Goal: Task Accomplishment & Management: Manage account settings

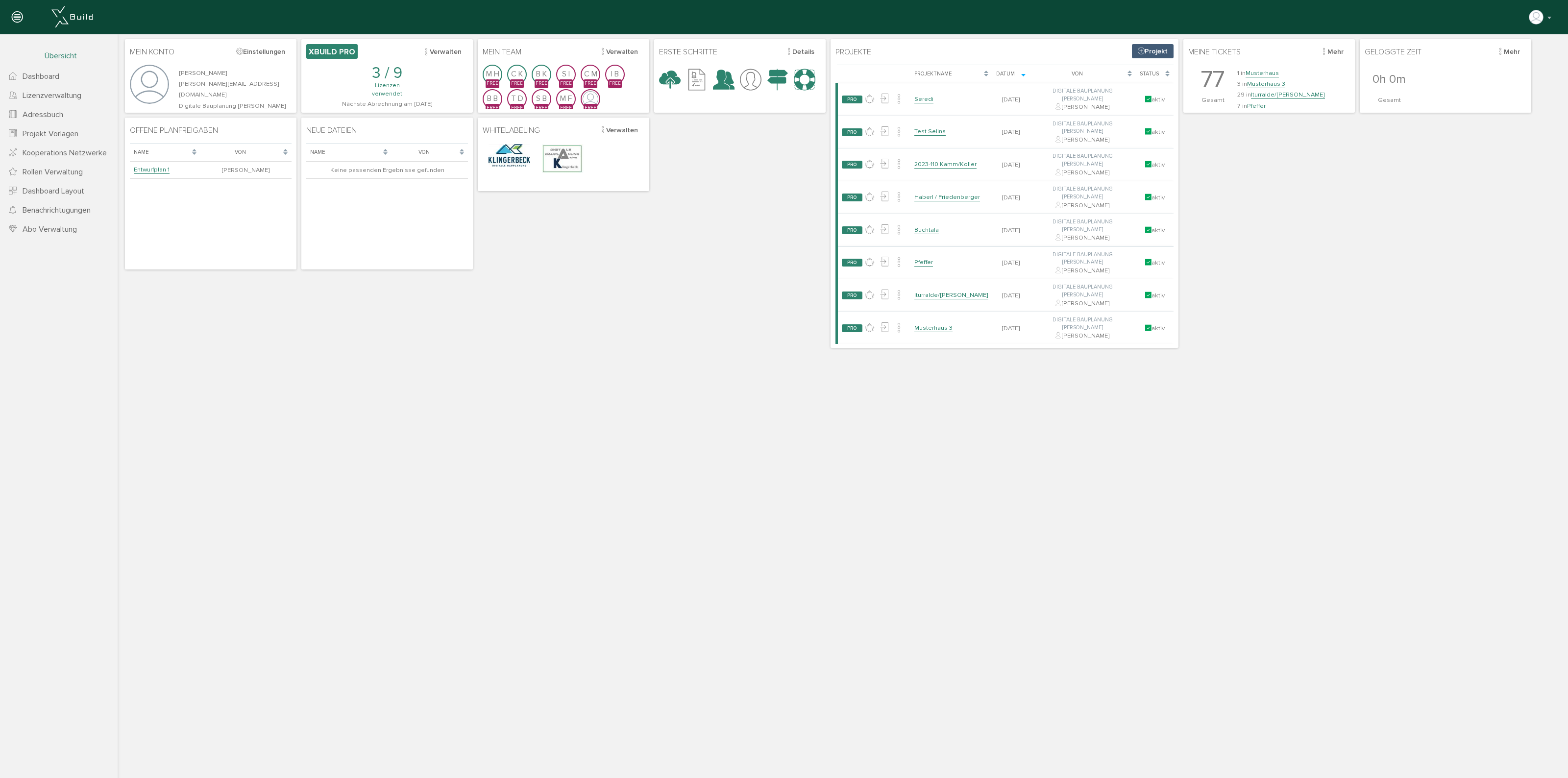
click at [58, 226] on span "Abo Verwaltung" at bounding box center [49, 230] width 54 height 10
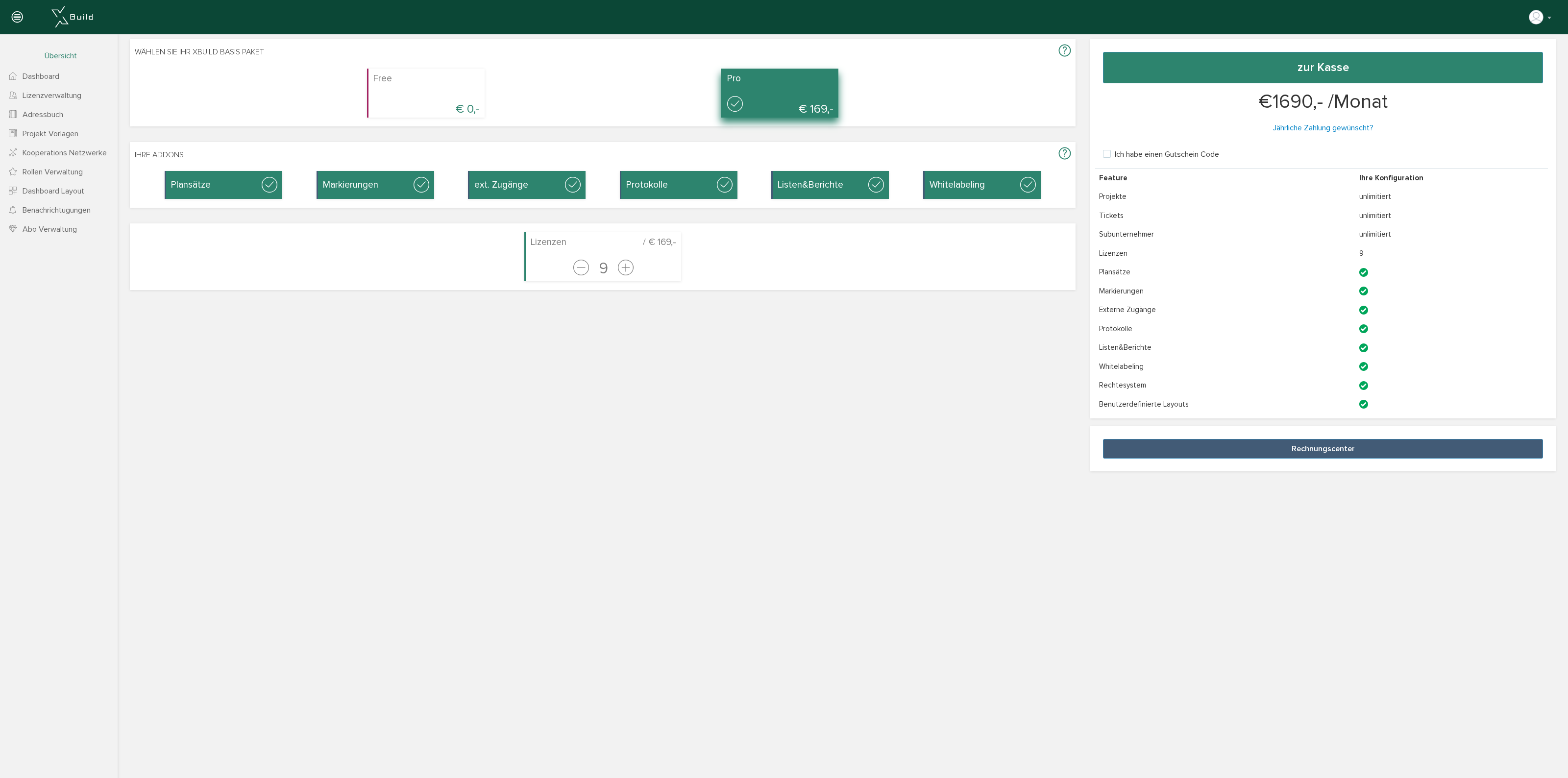
click at [783, 99] on div at bounding box center [780, 105] width 107 height 24
click at [57, 93] on span "Lizenzverwaltung" at bounding box center [52, 96] width 59 height 10
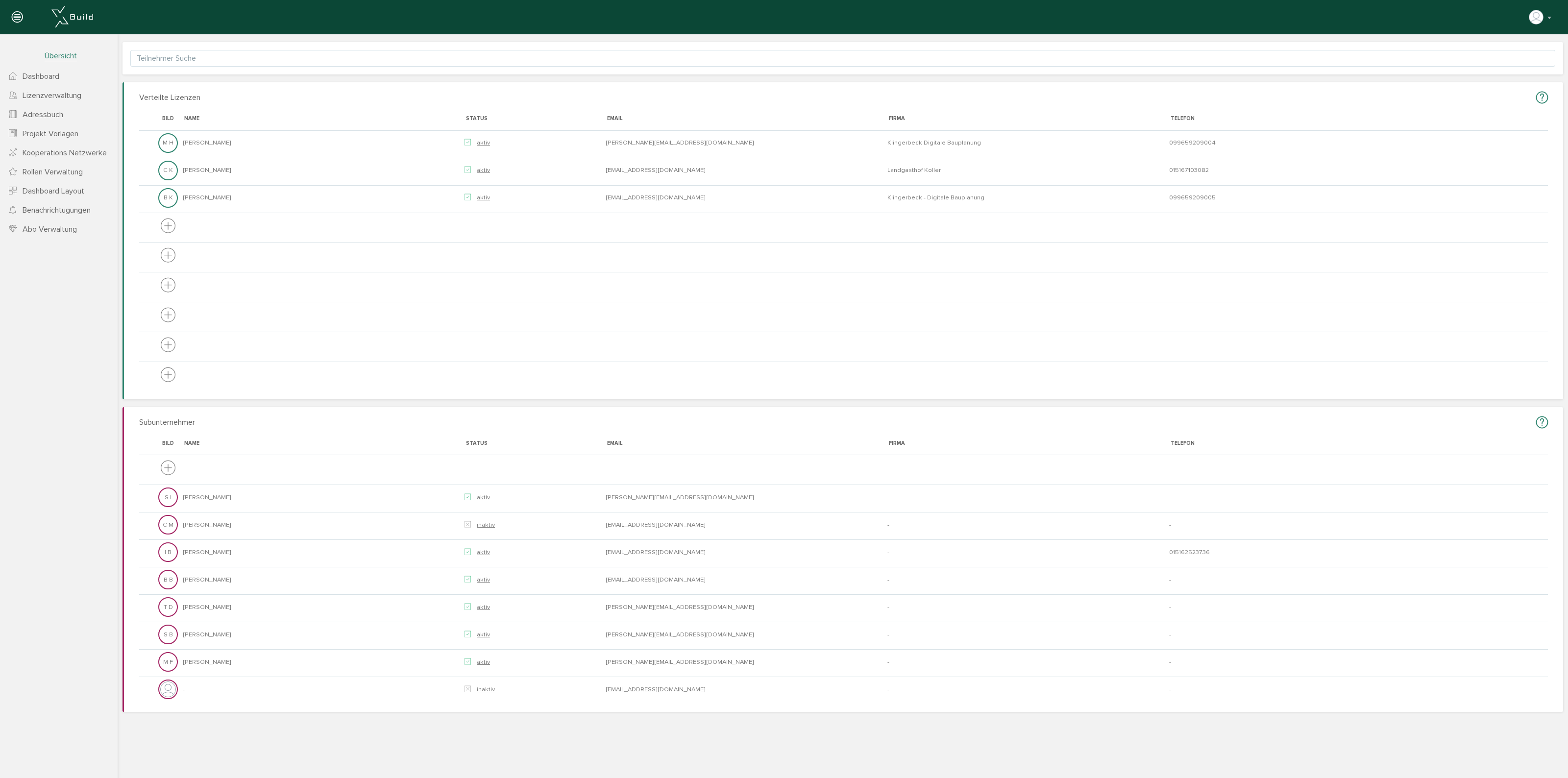
click at [46, 226] on span "Abo Verwaltung" at bounding box center [49, 230] width 54 height 10
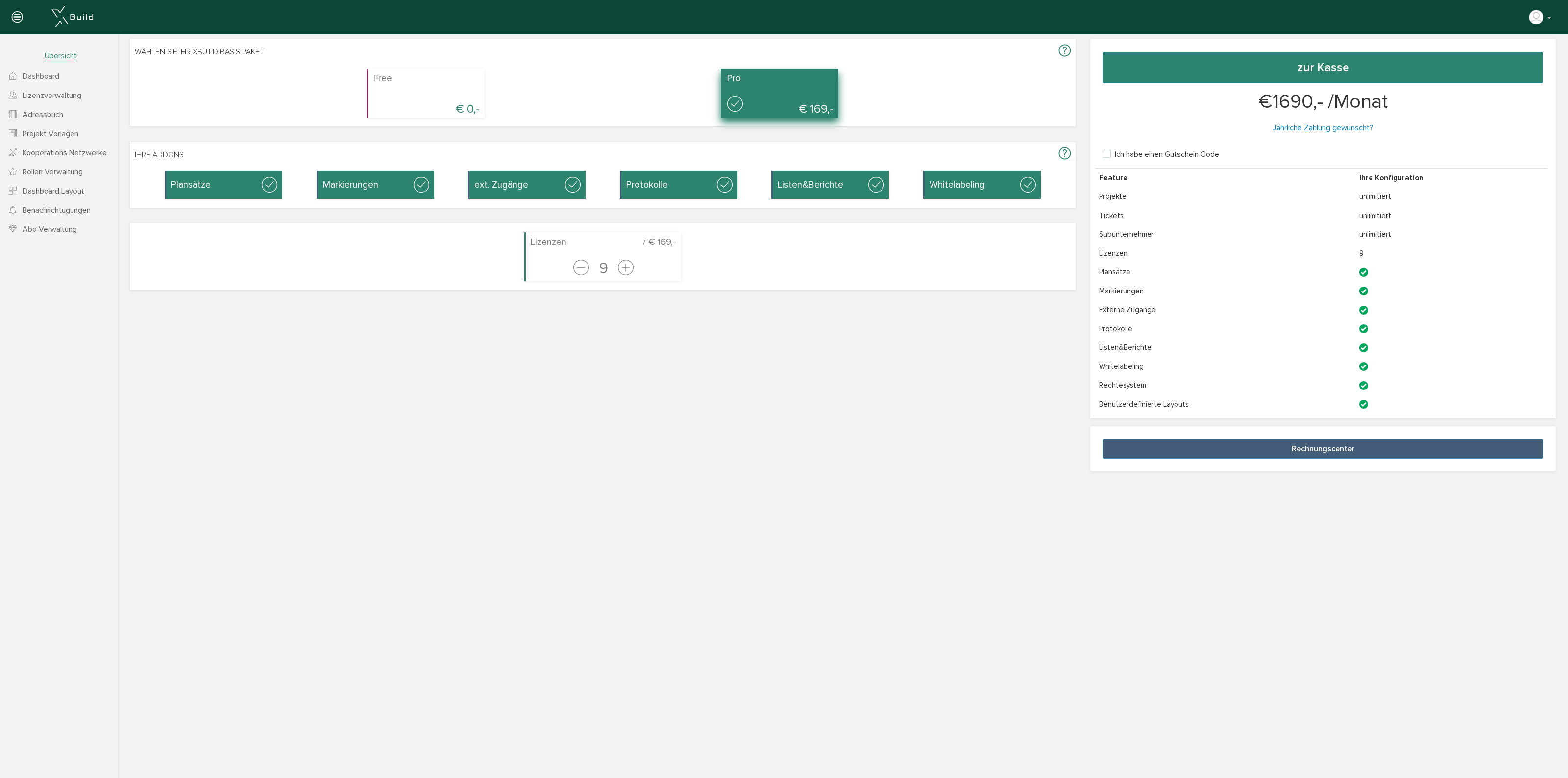
click at [806, 98] on div at bounding box center [780, 105] width 107 height 24
click at [572, 237] on h4 "Lizenzen / € 169,-" at bounding box center [603, 242] width 145 height 10
click at [1059, 52] on icon at bounding box center [1065, 51] width 12 height 14
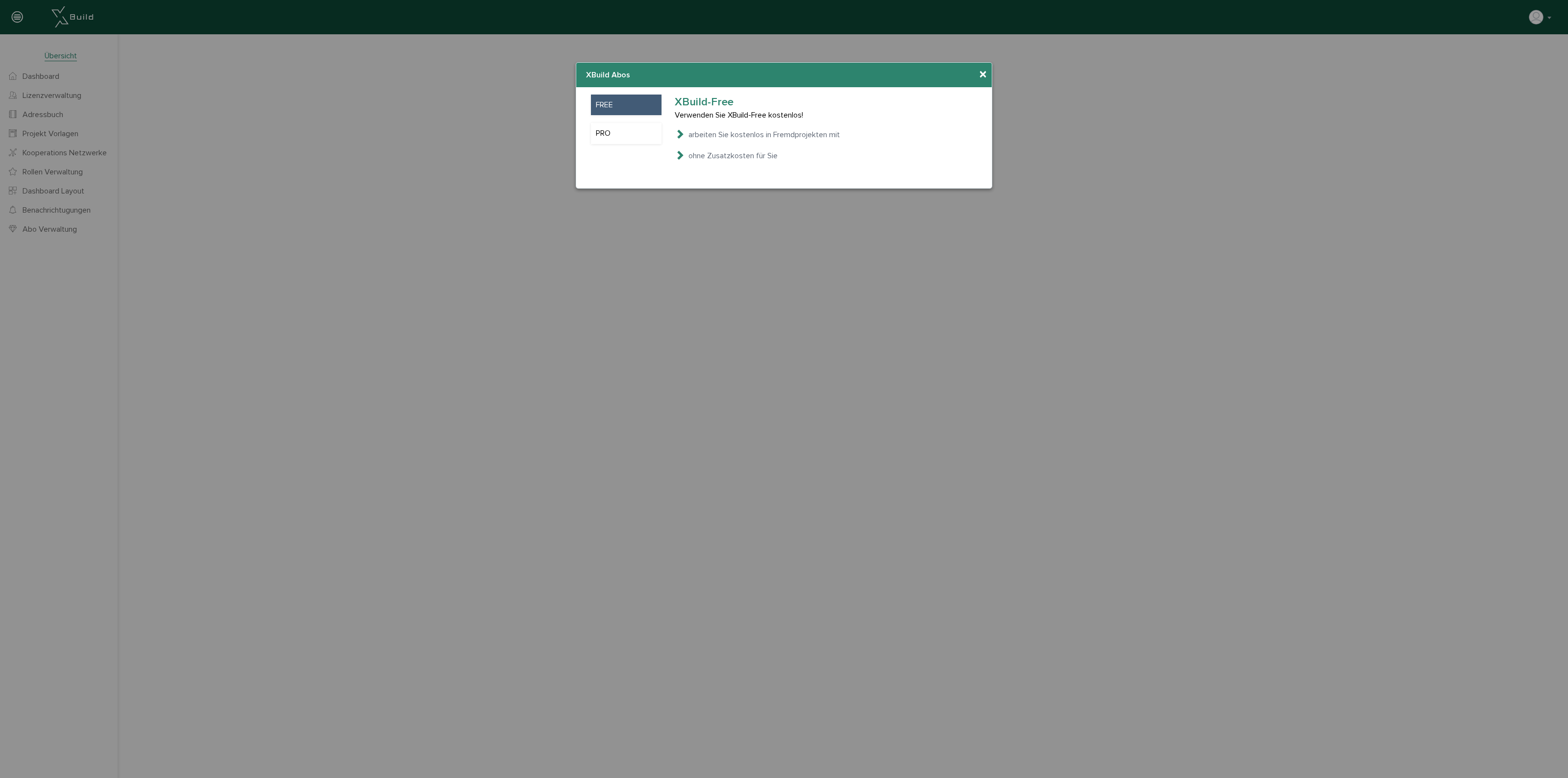
click at [983, 72] on span "×" at bounding box center [982, 74] width 8 height 19
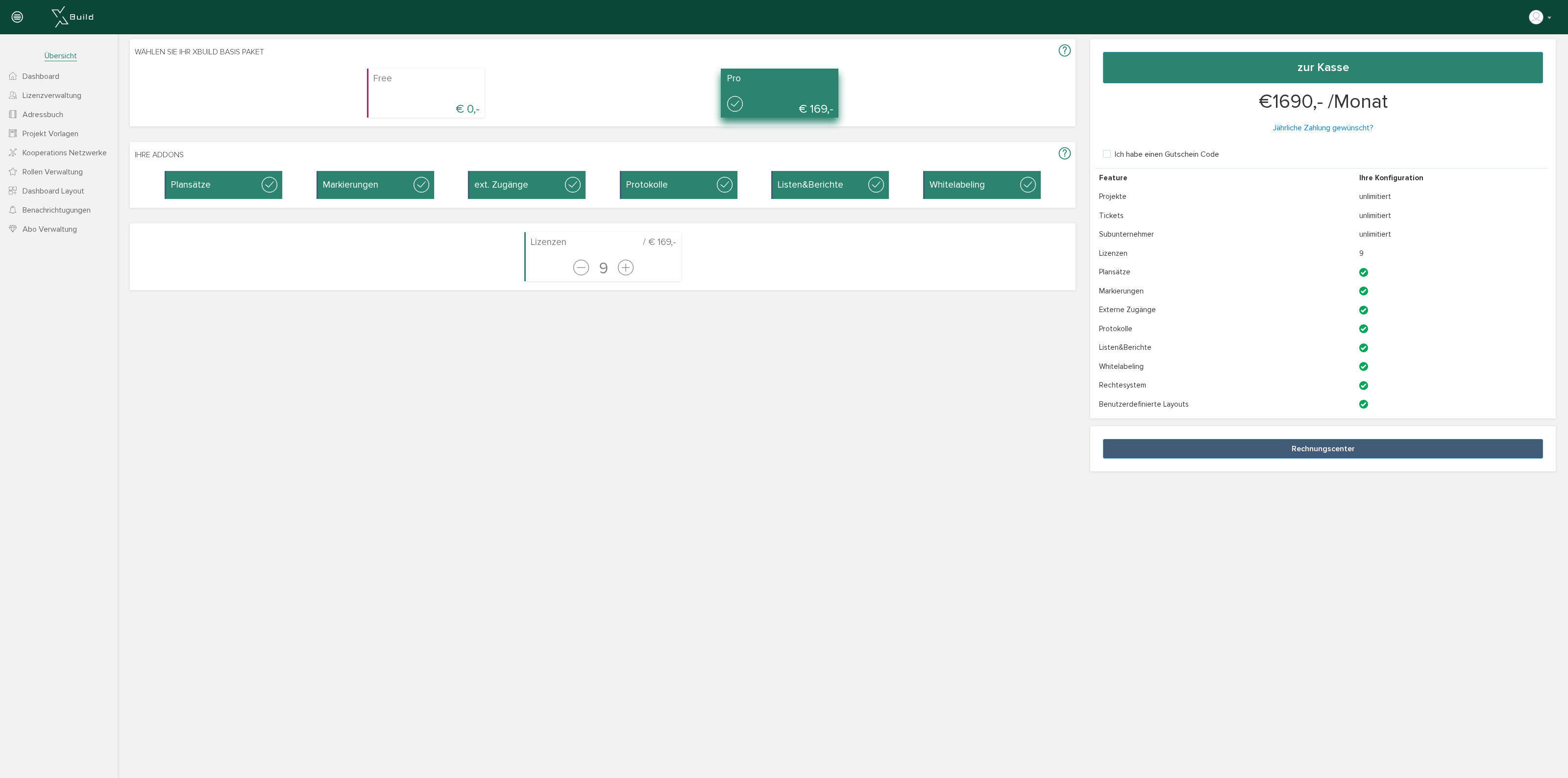
click at [398, 84] on div "Free € 0,-" at bounding box center [425, 93] width 117 height 49
checkbox input "false"
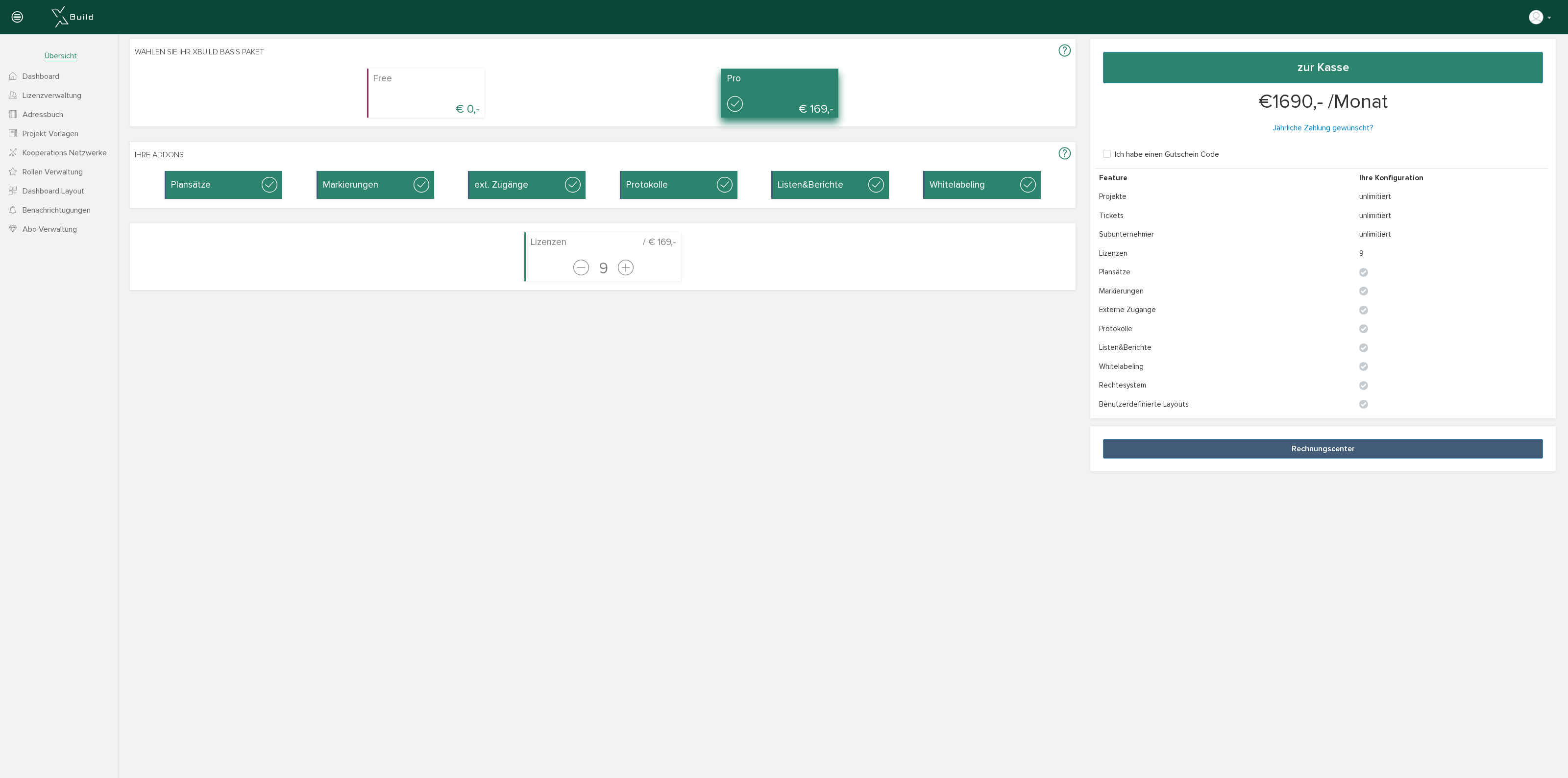
checkbox input "false"
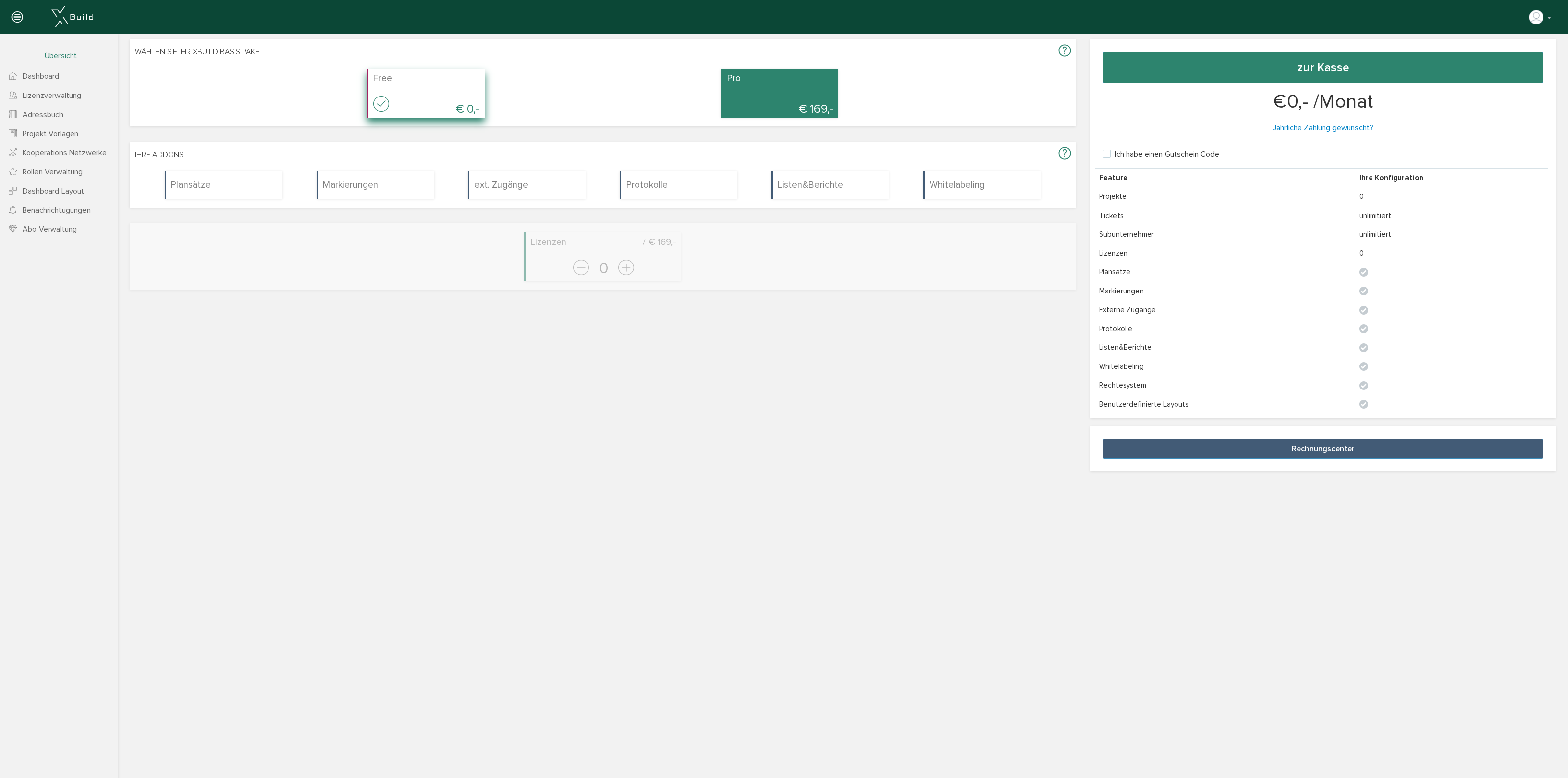
click at [737, 84] on div "Pro € 169,-" at bounding box center [779, 93] width 117 height 49
checkbox input "true"
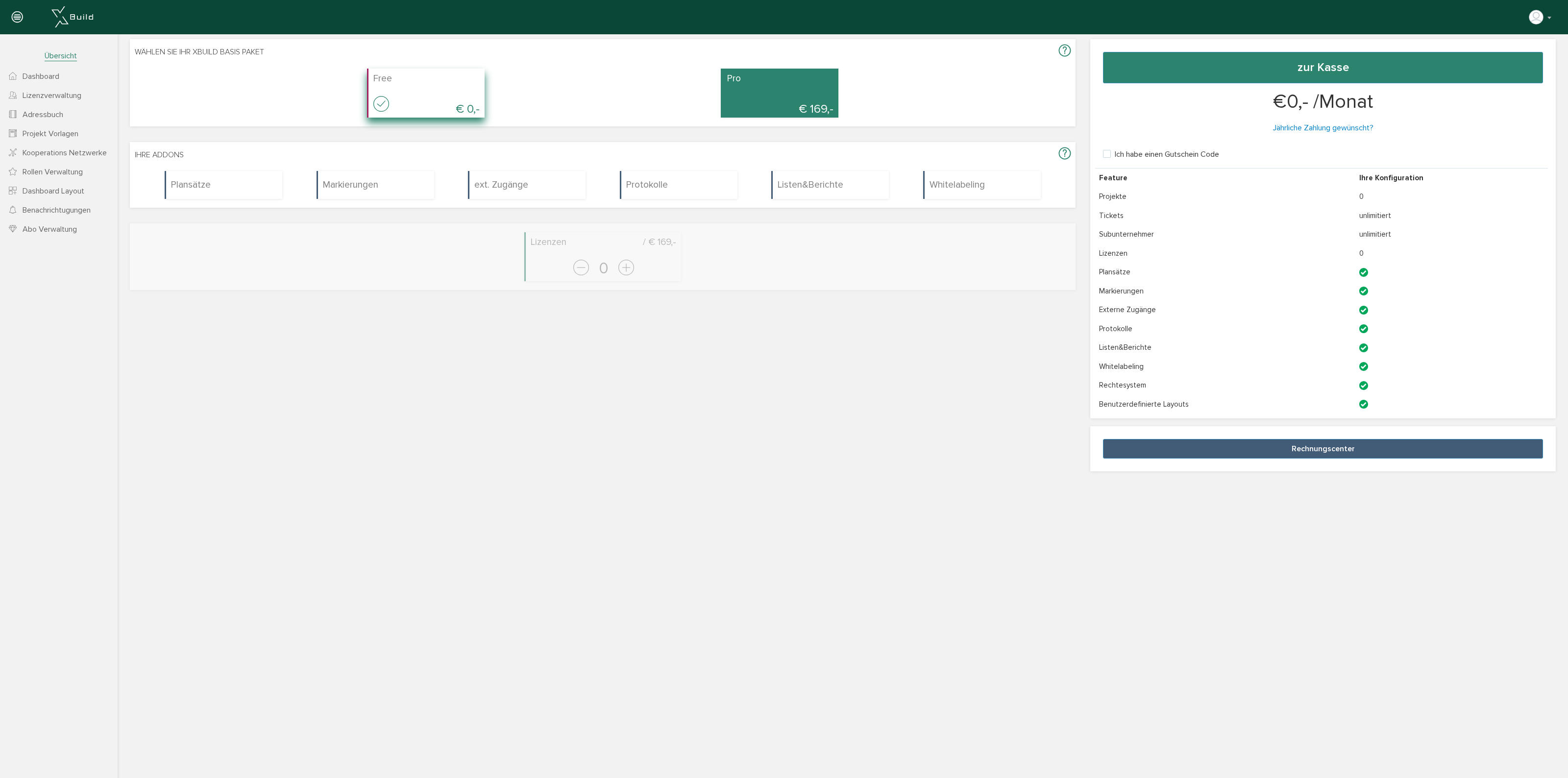
checkbox input "true"
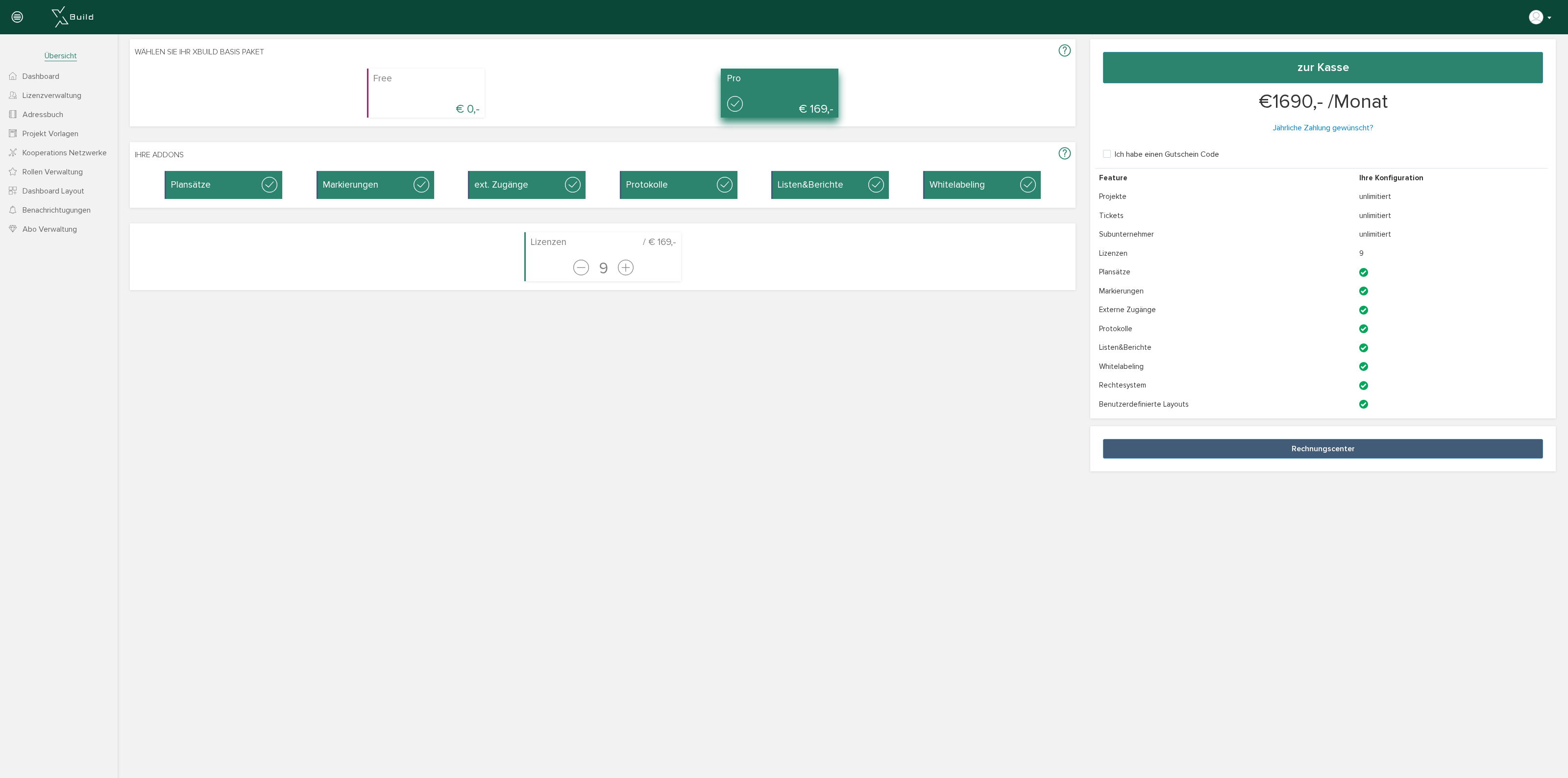
click at [1547, 17] on button "button" at bounding box center [1541, 17] width 25 height 15
click at [1516, 58] on span "Konto deaktivieren" at bounding box center [1508, 61] width 62 height 9
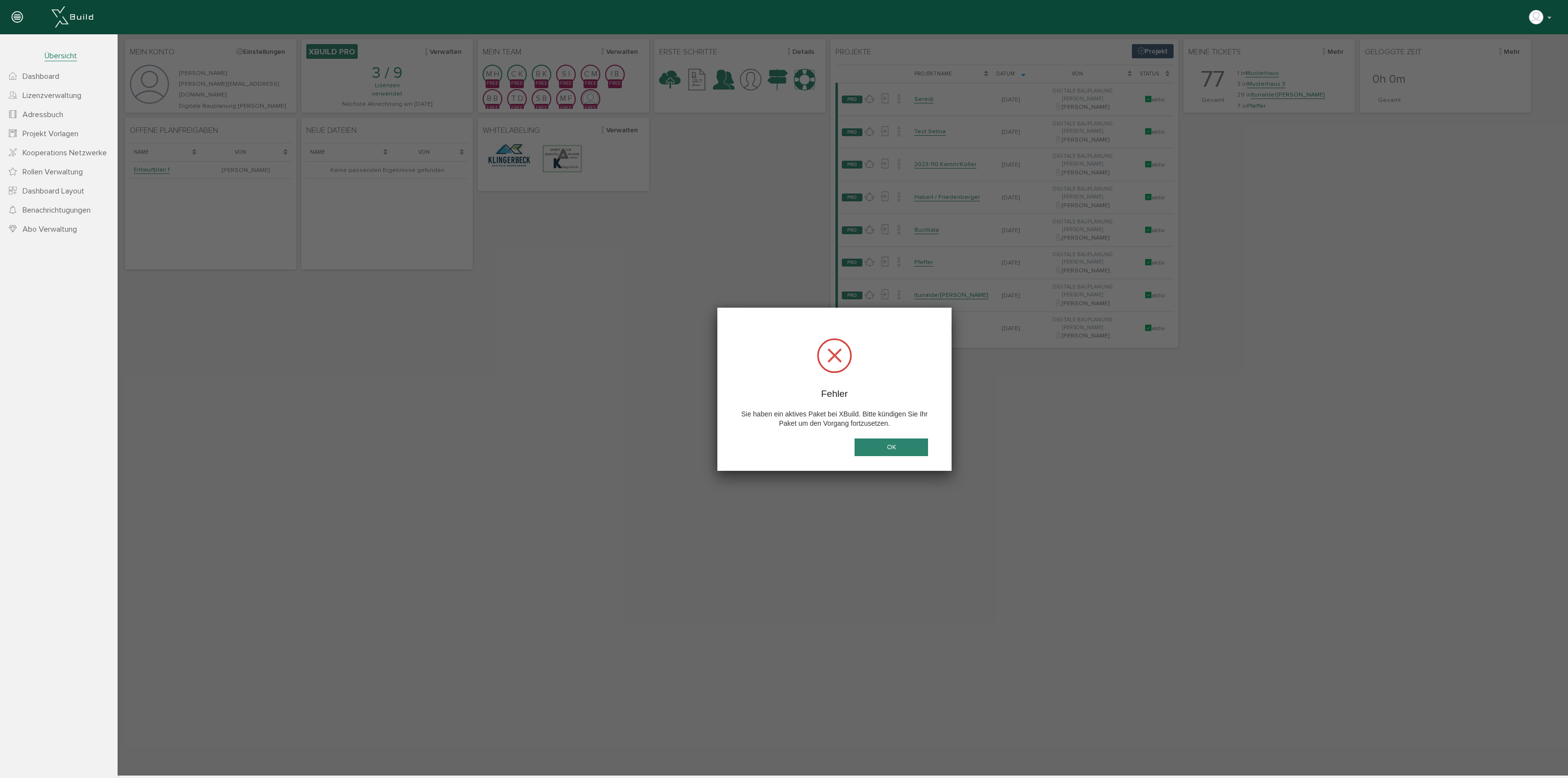
click at [907, 450] on button "OK" at bounding box center [891, 447] width 74 height 18
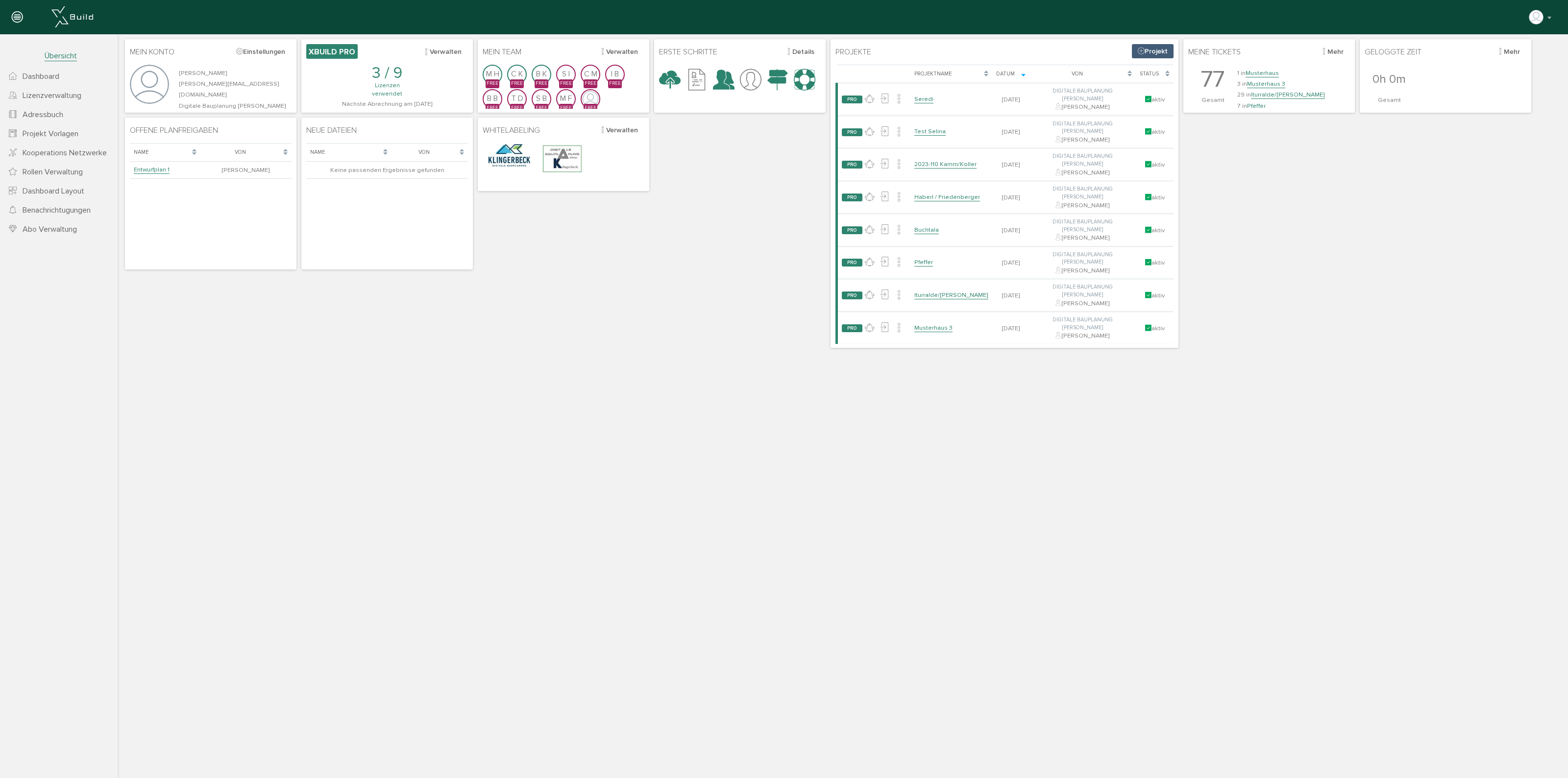
click at [23, 23] on div at bounding box center [17, 17] width 34 height 35
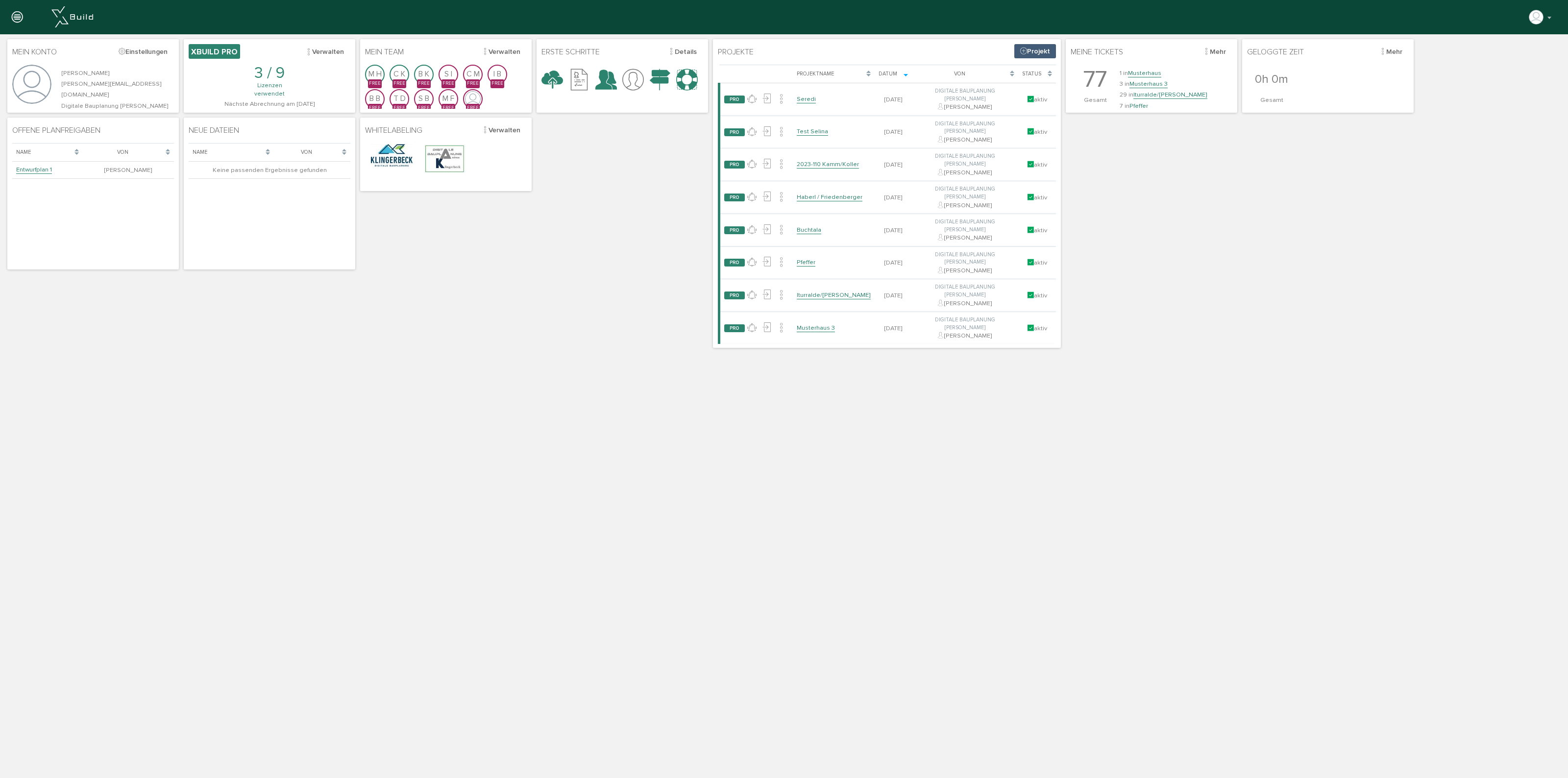
click at [23, 23] on div at bounding box center [17, 17] width 34 height 35
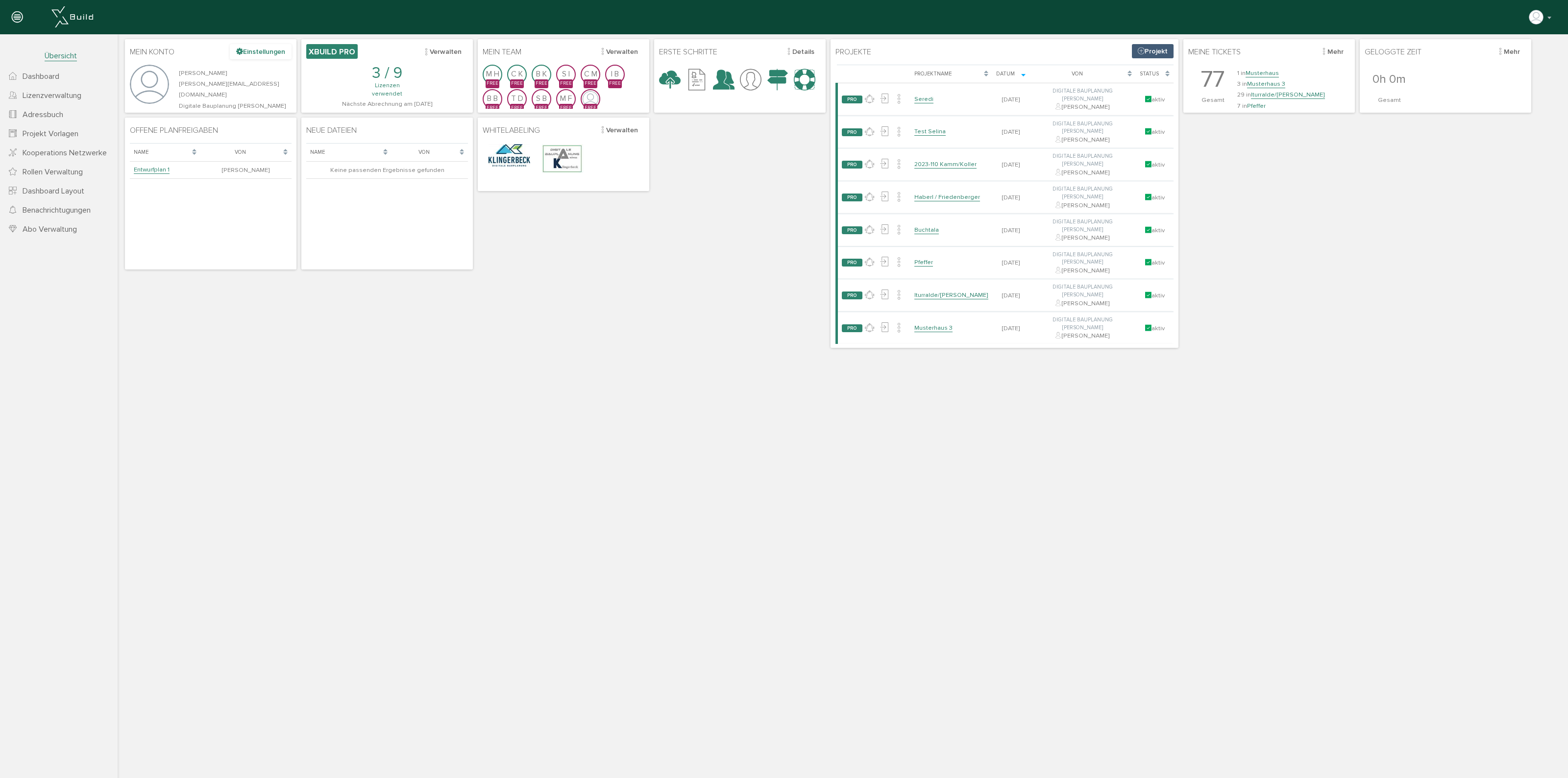
click at [266, 54] on button "Einstellungen" at bounding box center [261, 51] width 61 height 15
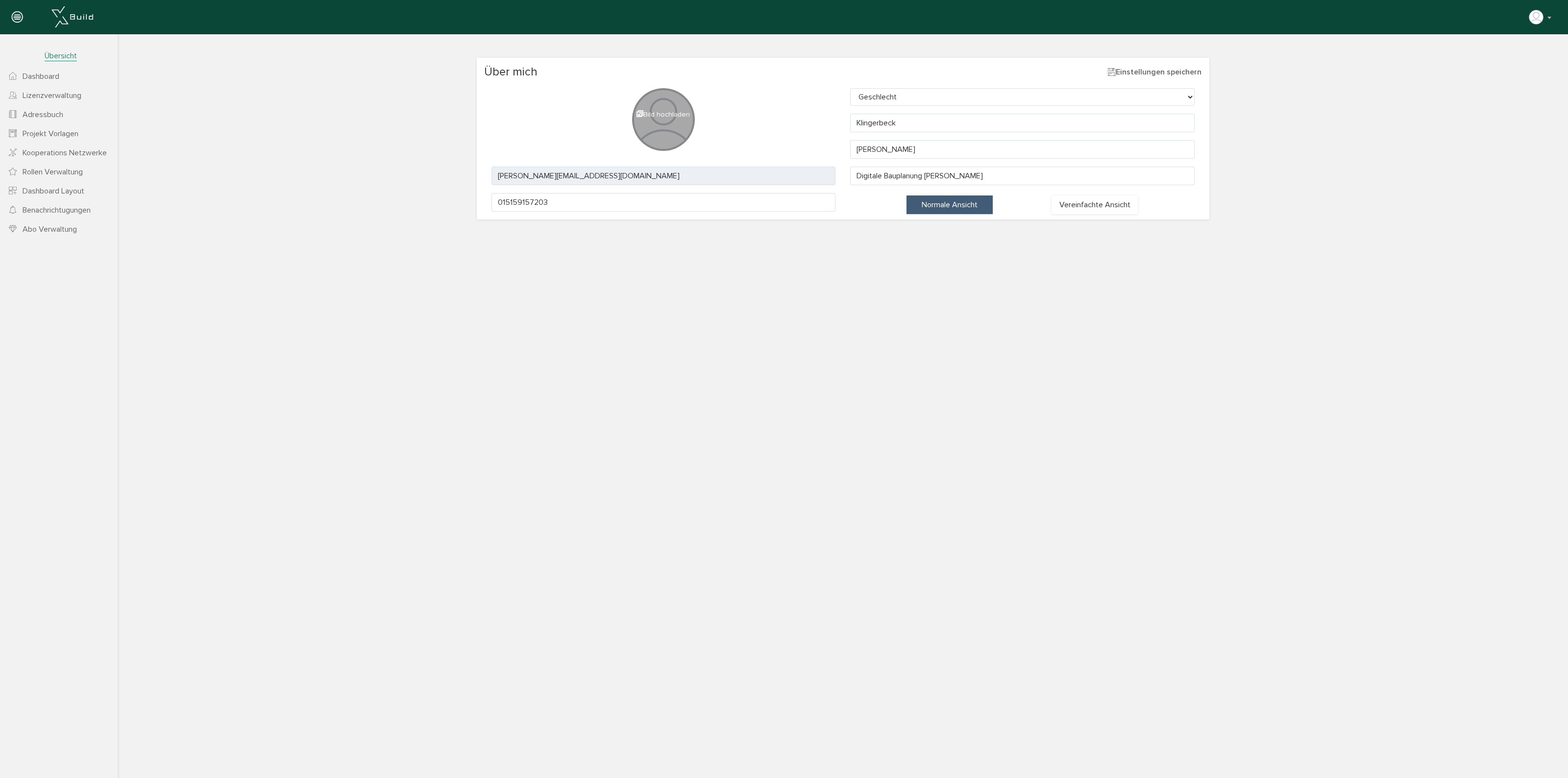
click at [103, 15] on div at bounding box center [58, 17] width 117 height 34
click at [70, 17] on img at bounding box center [72, 16] width 41 height 21
click at [64, 77] on link "Dashboard" at bounding box center [58, 75] width 117 height 19
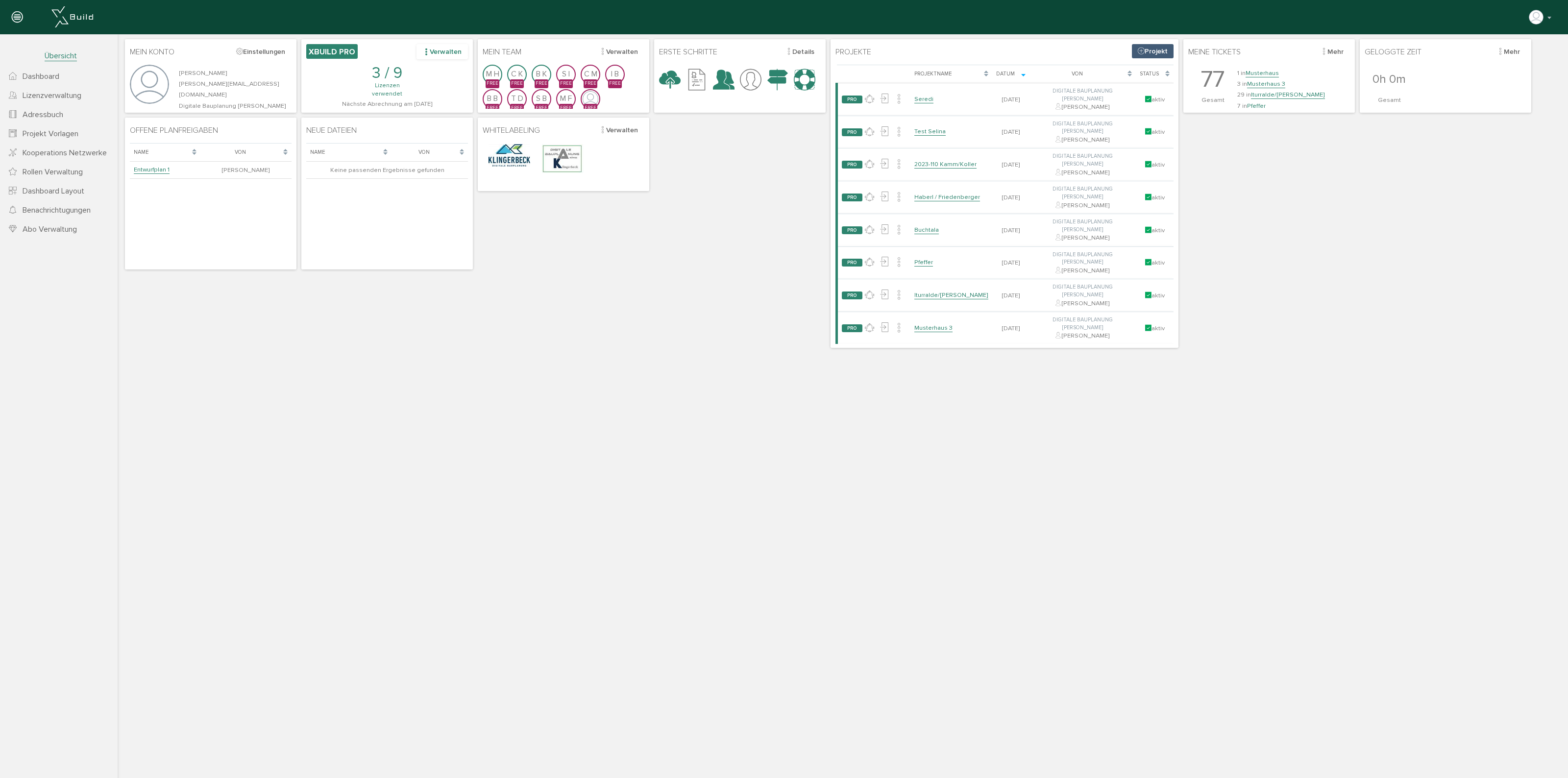
click at [439, 53] on div "Verwalten" at bounding box center [442, 51] width 52 height 15
click at [458, 47] on div "Verwalten" at bounding box center [442, 51] width 52 height 15
click at [432, 47] on div "Verwalten" at bounding box center [442, 51] width 52 height 15
click at [432, 70] on link "Abo Verwaltung" at bounding box center [425, 72] width 85 height 14
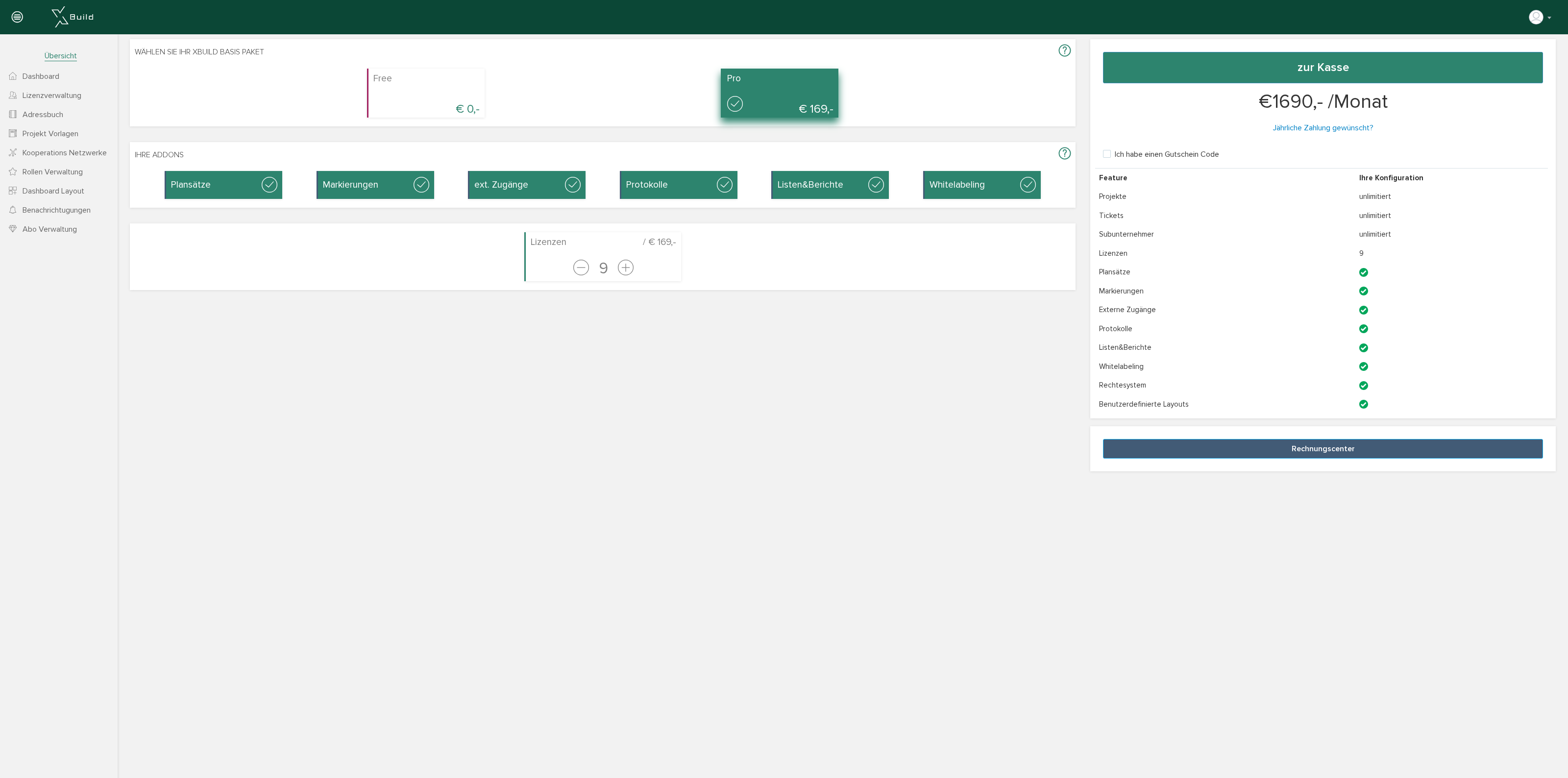
click at [1295, 446] on button "Rechnungscenter" at bounding box center [1323, 449] width 440 height 19
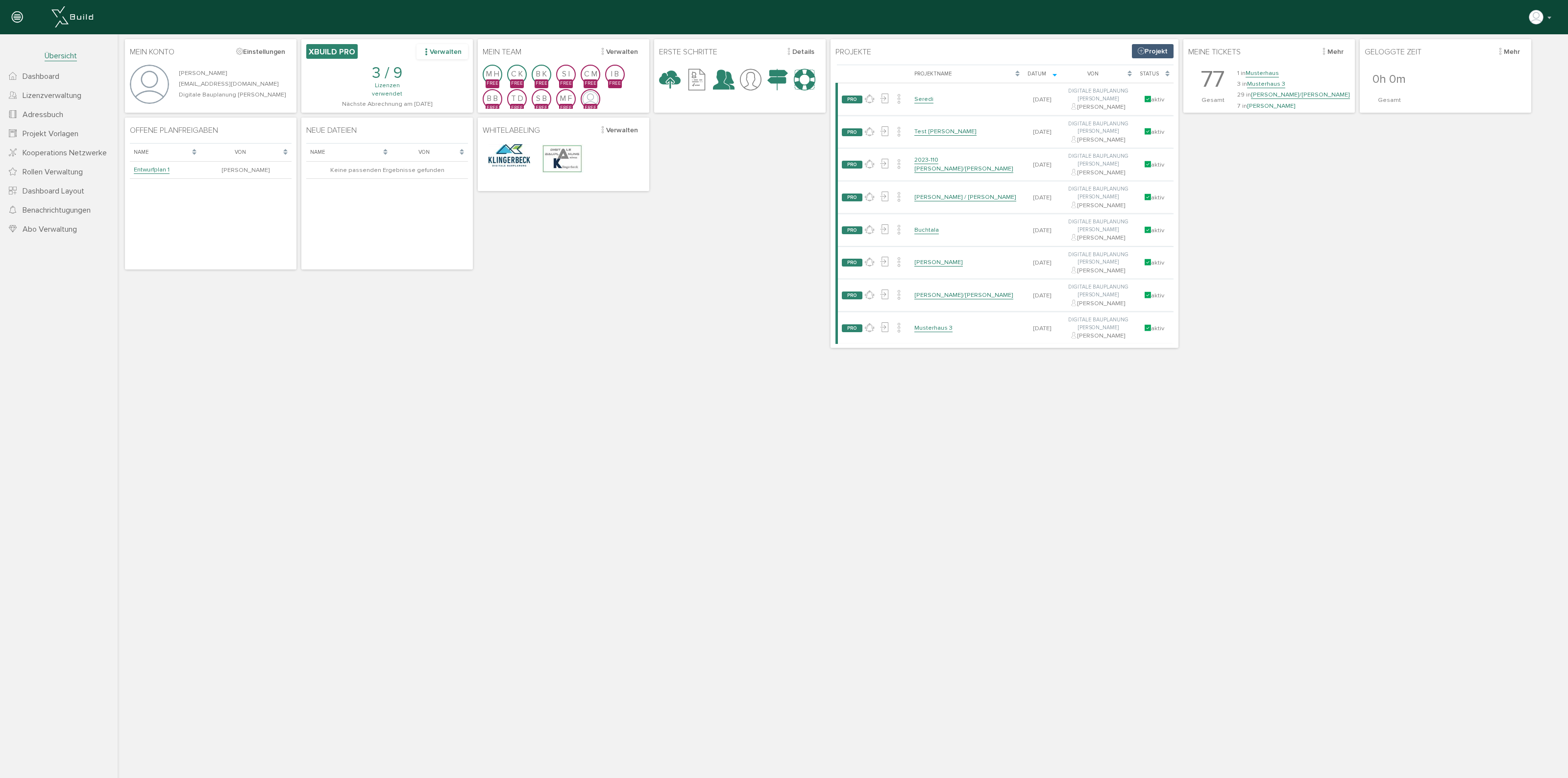
click at [435, 54] on div "Verwalten" at bounding box center [442, 51] width 52 height 15
click at [429, 72] on link "Abo Verwaltung" at bounding box center [425, 72] width 85 height 14
click at [64, 228] on span "Abo Verwaltung" at bounding box center [49, 230] width 54 height 10
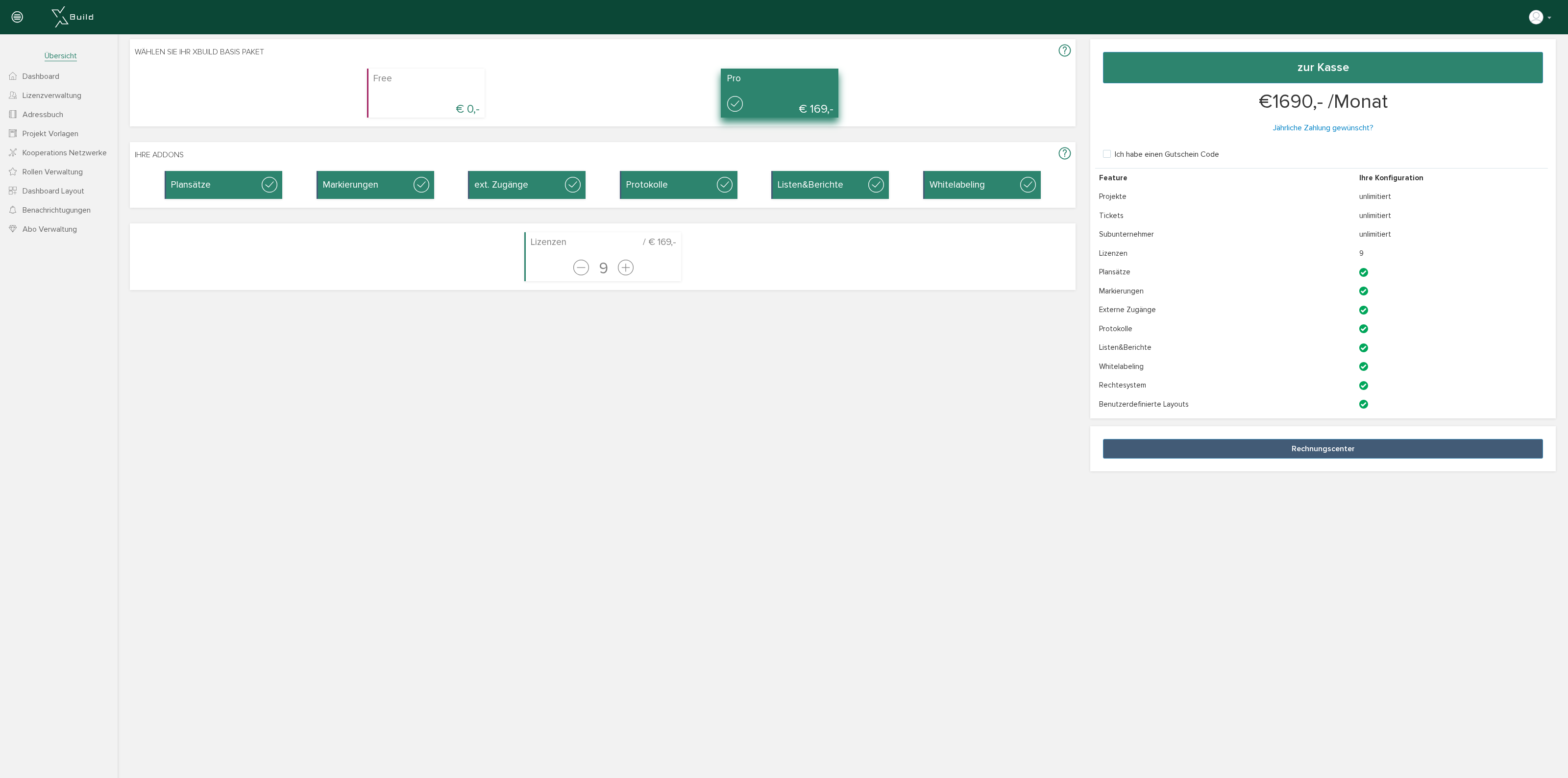
click at [790, 82] on h4 "Pro" at bounding box center [780, 79] width 107 height 10
click at [788, 82] on h4 "Pro" at bounding box center [780, 79] width 107 height 10
click at [573, 268] on icon at bounding box center [581, 268] width 16 height 19
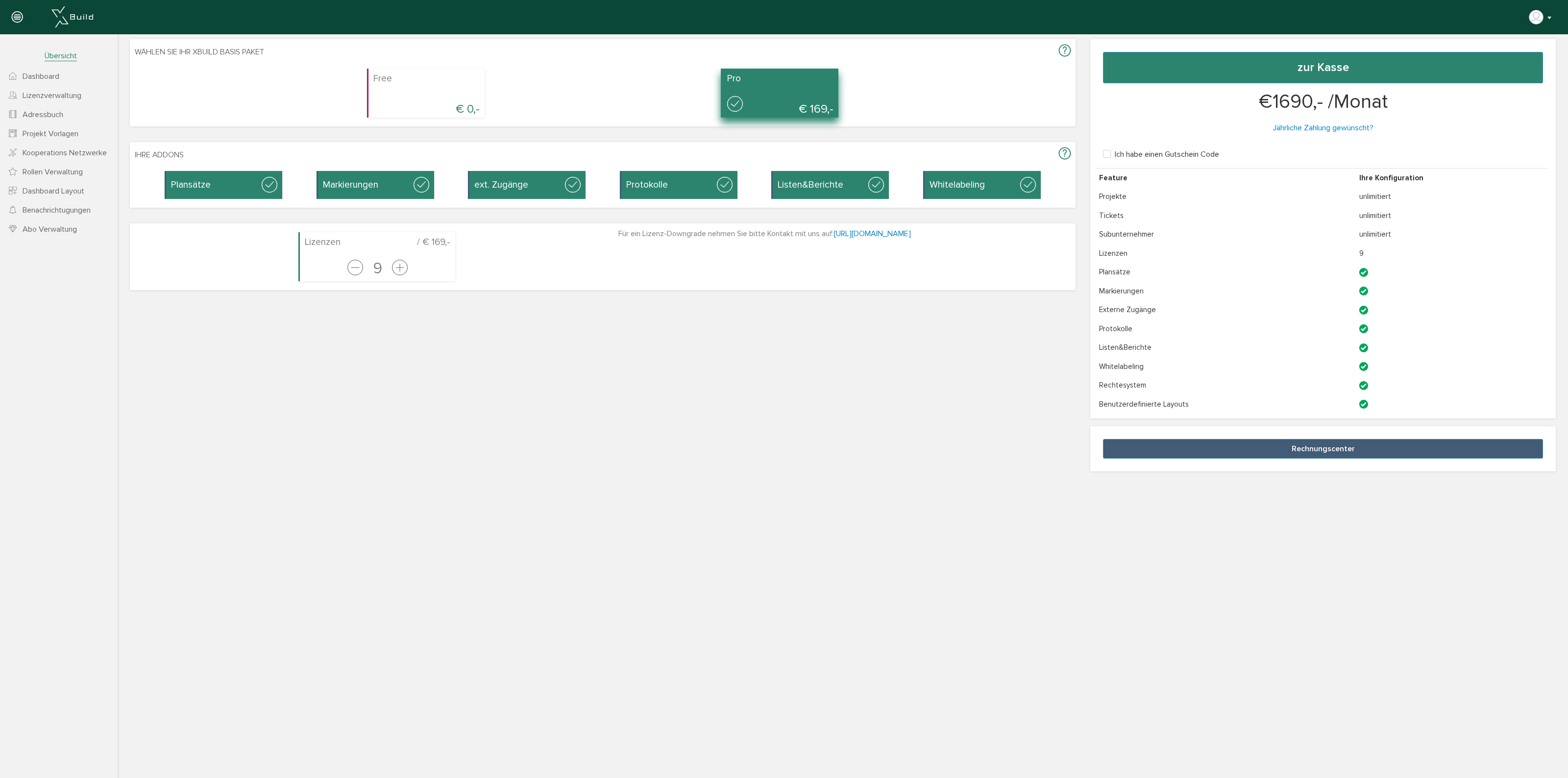
click at [1544, 14] on button "button" at bounding box center [1541, 17] width 25 height 15
click at [52, 74] on span "Dashboard" at bounding box center [41, 77] width 37 height 10
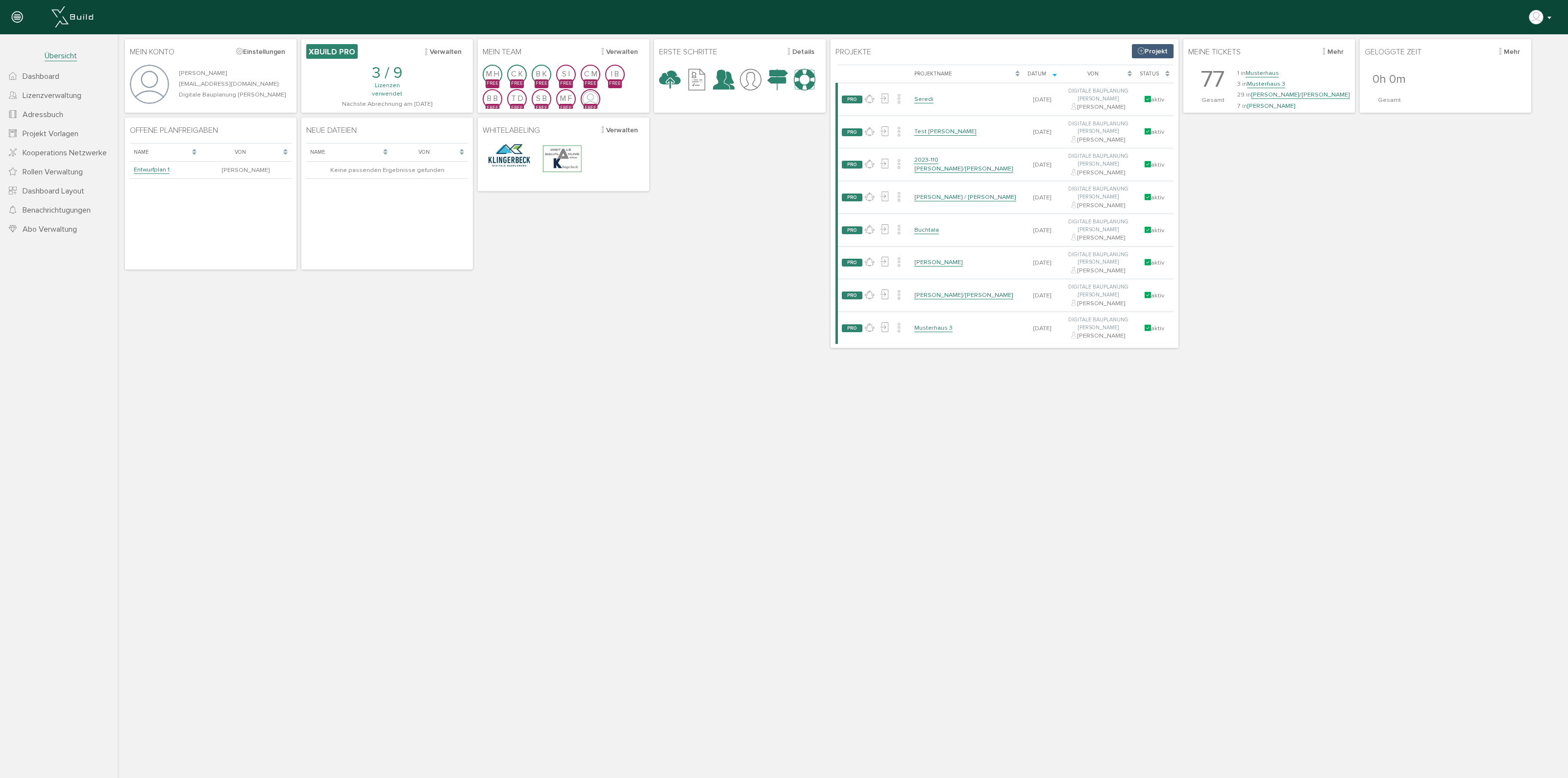
click at [1538, 9] on div "Klingerbeck [PERSON_NAME] deaktivieren Passwort ändern über XBuild XBuild neu e…" at bounding box center [780, 17] width 1546 height 19
click at [1539, 12] on img "button" at bounding box center [1536, 17] width 16 height 16
click at [1487, 170] on span "Logout" at bounding box center [1489, 172] width 24 height 9
